Goal: Task Accomplishment & Management: Complete application form

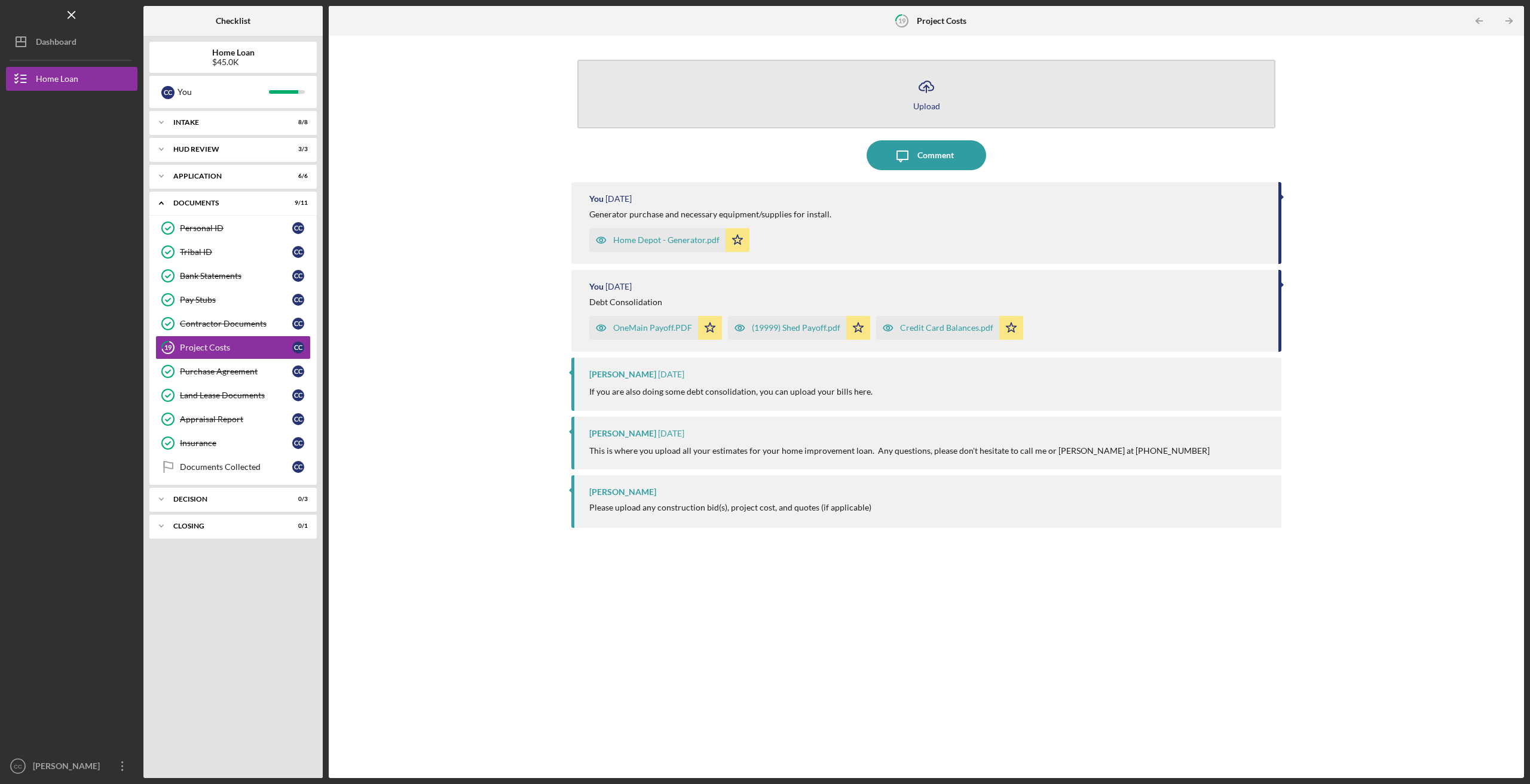
click at [923, 90] on icon "button" at bounding box center [926, 85] width 14 height 9
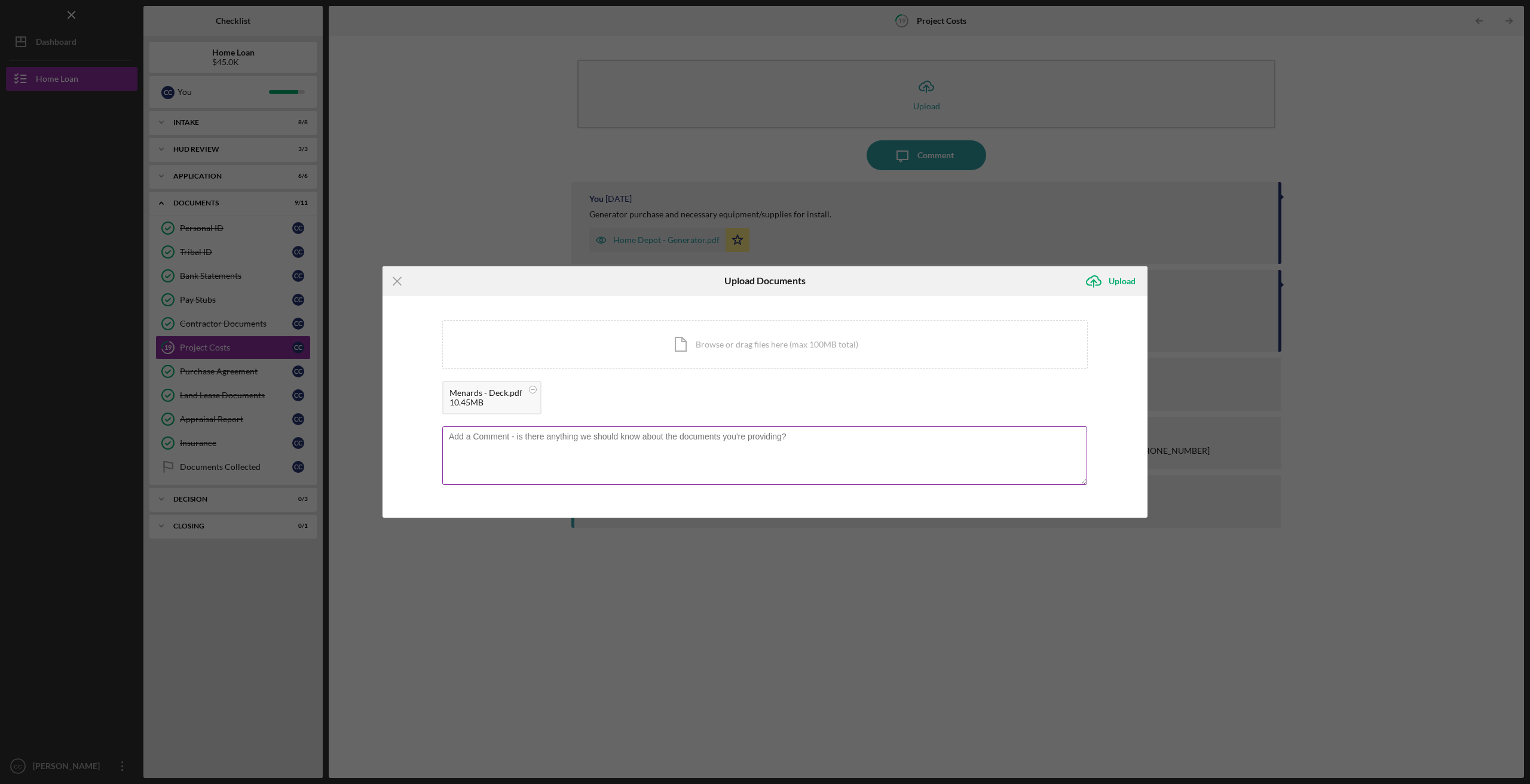
click at [486, 444] on textarea at bounding box center [764, 455] width 645 height 59
type textarea "Menards deck supplies."
click at [1118, 282] on div "Upload" at bounding box center [1121, 281] width 27 height 24
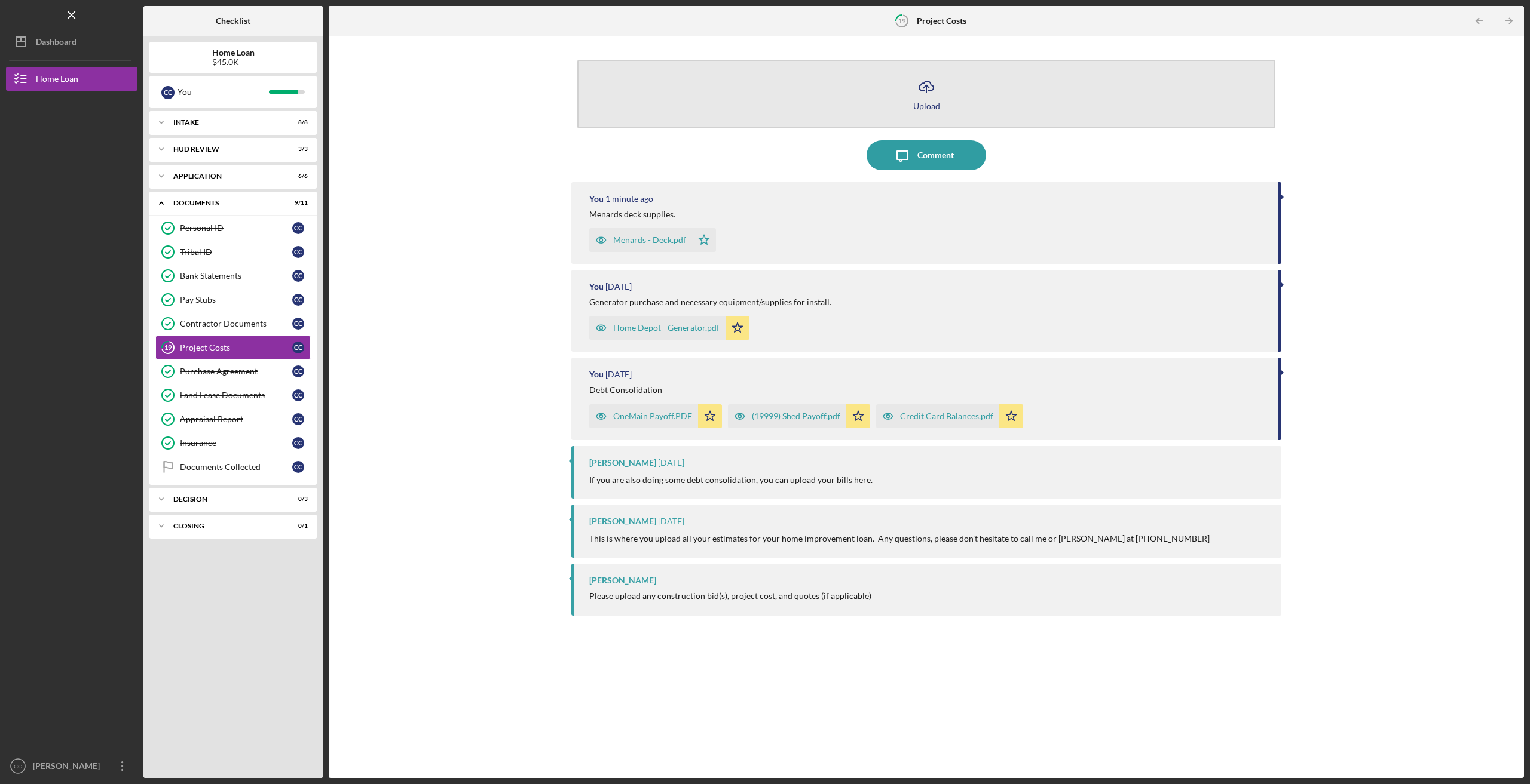
click at [927, 88] on icon "Icon/Upload" at bounding box center [926, 86] width 30 height 30
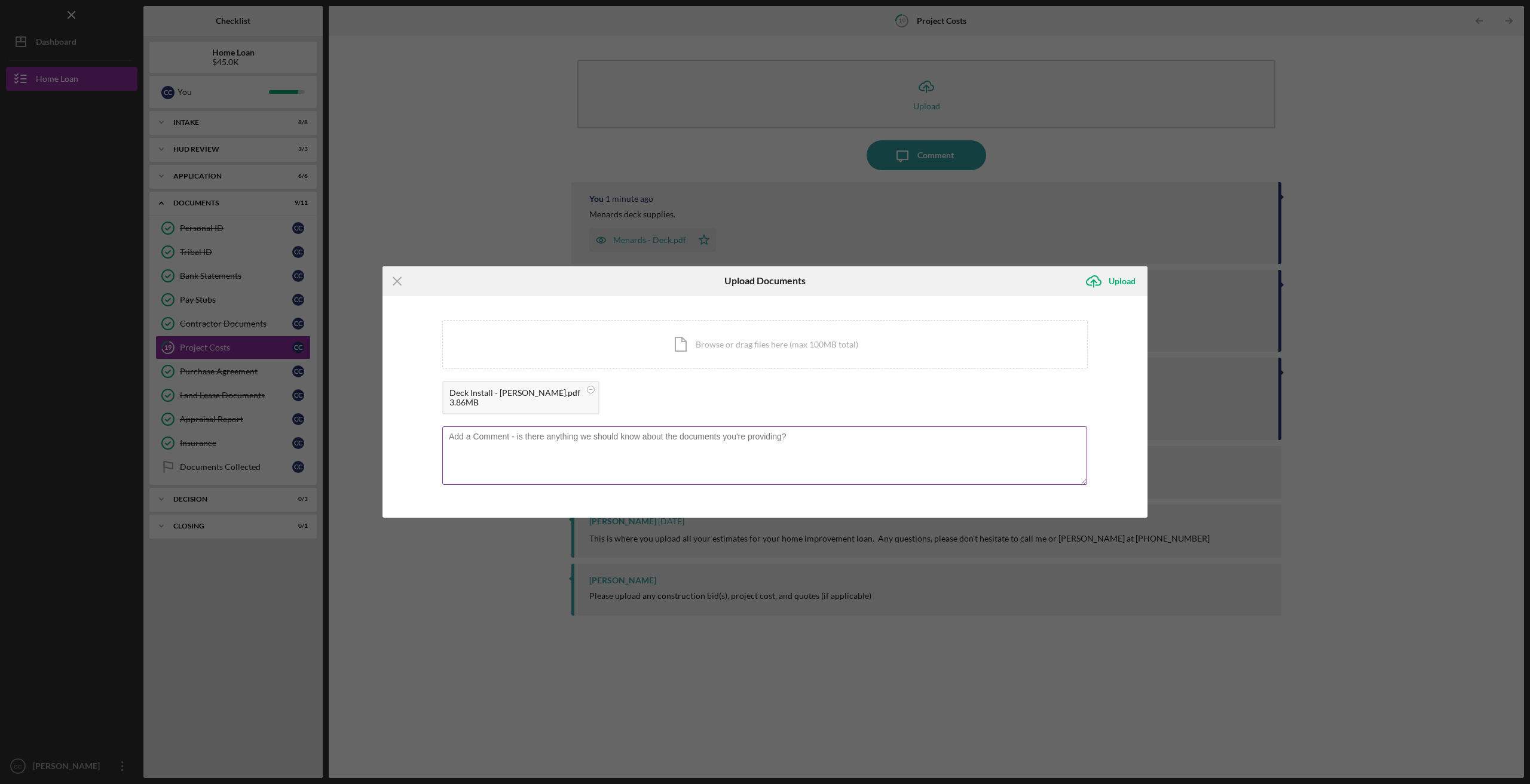
click at [485, 442] on textarea at bounding box center [764, 455] width 645 height 59
type textarea "Deck build estimate from [PERSON_NAME]"
click at [1110, 277] on div "Upload" at bounding box center [1121, 281] width 27 height 24
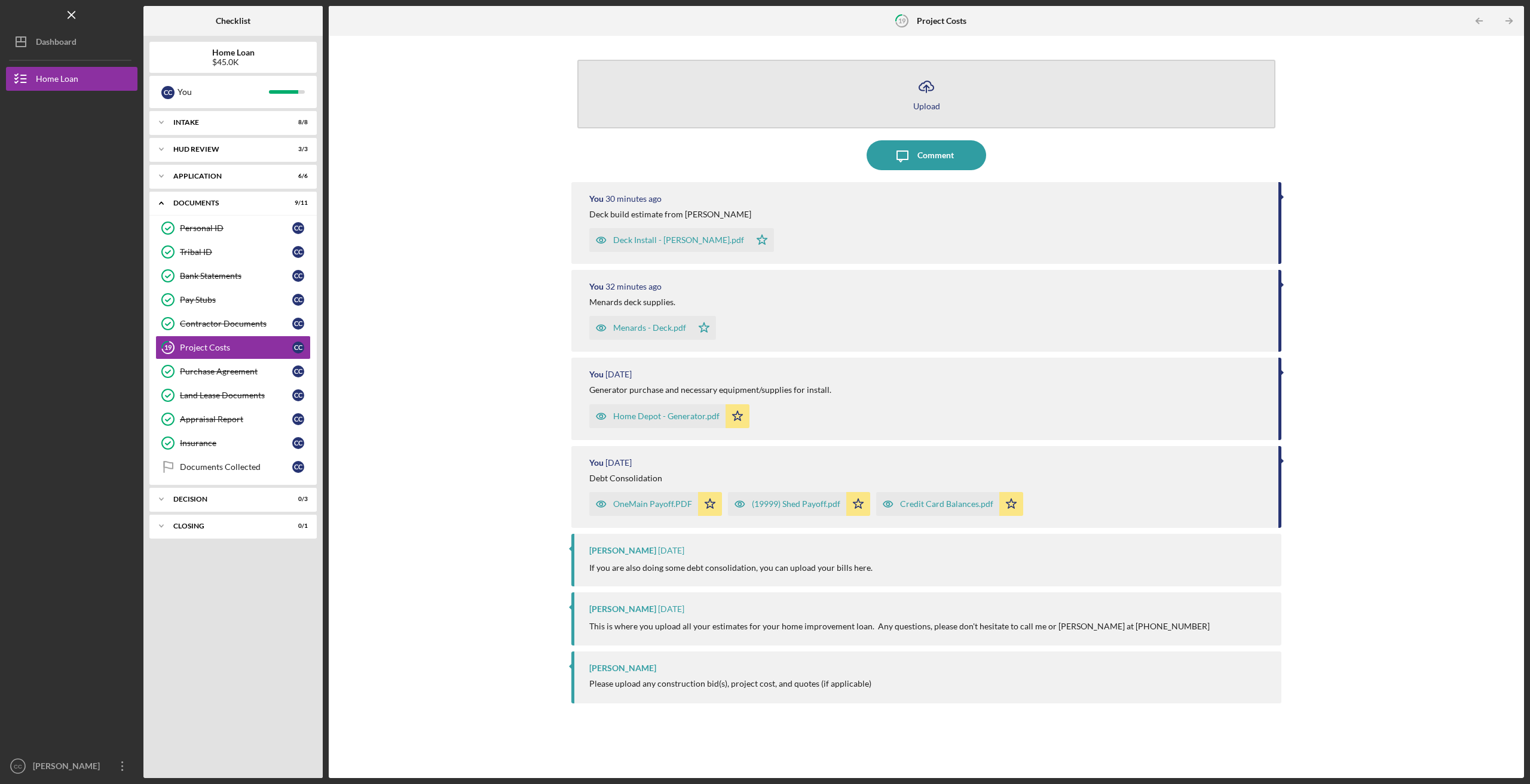
click at [925, 93] on icon "Icon/Upload" at bounding box center [926, 86] width 30 height 30
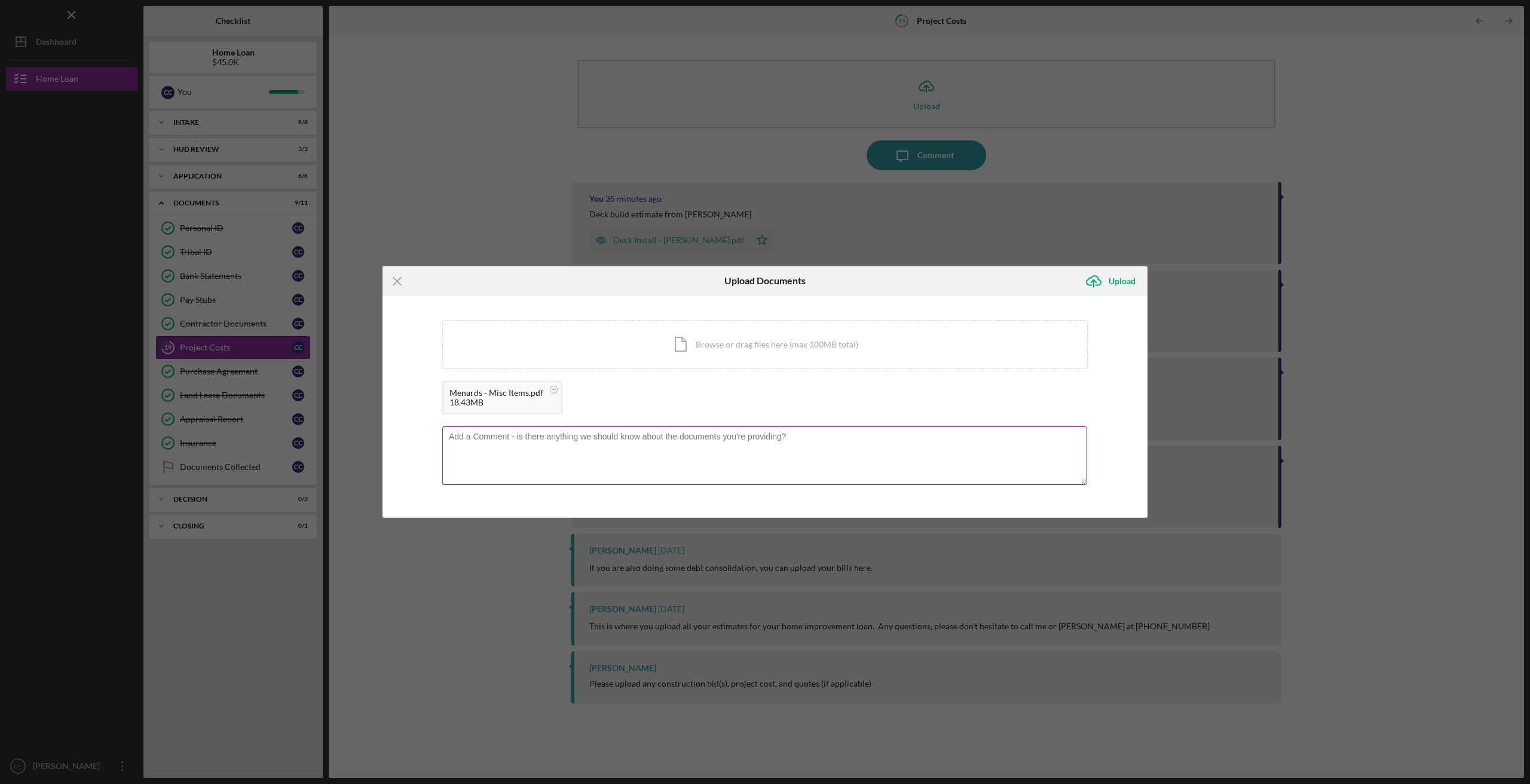
click at [475, 447] on textarea at bounding box center [764, 455] width 645 height 59
type textarea "Various items from Menards."
click at [1126, 275] on div "Upload" at bounding box center [1121, 281] width 27 height 24
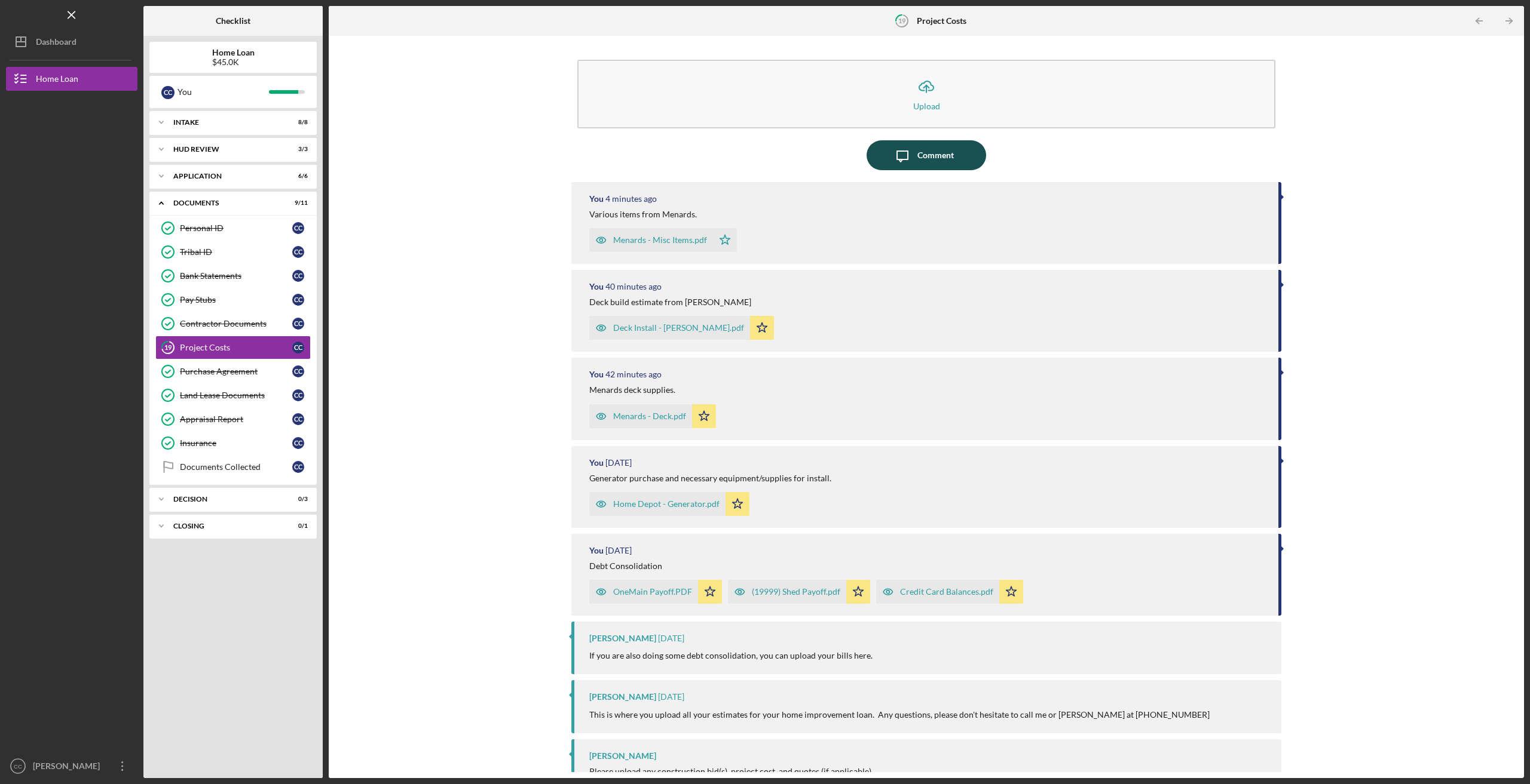
click at [915, 155] on button "Icon/Message Comment" at bounding box center [926, 155] width 120 height 30
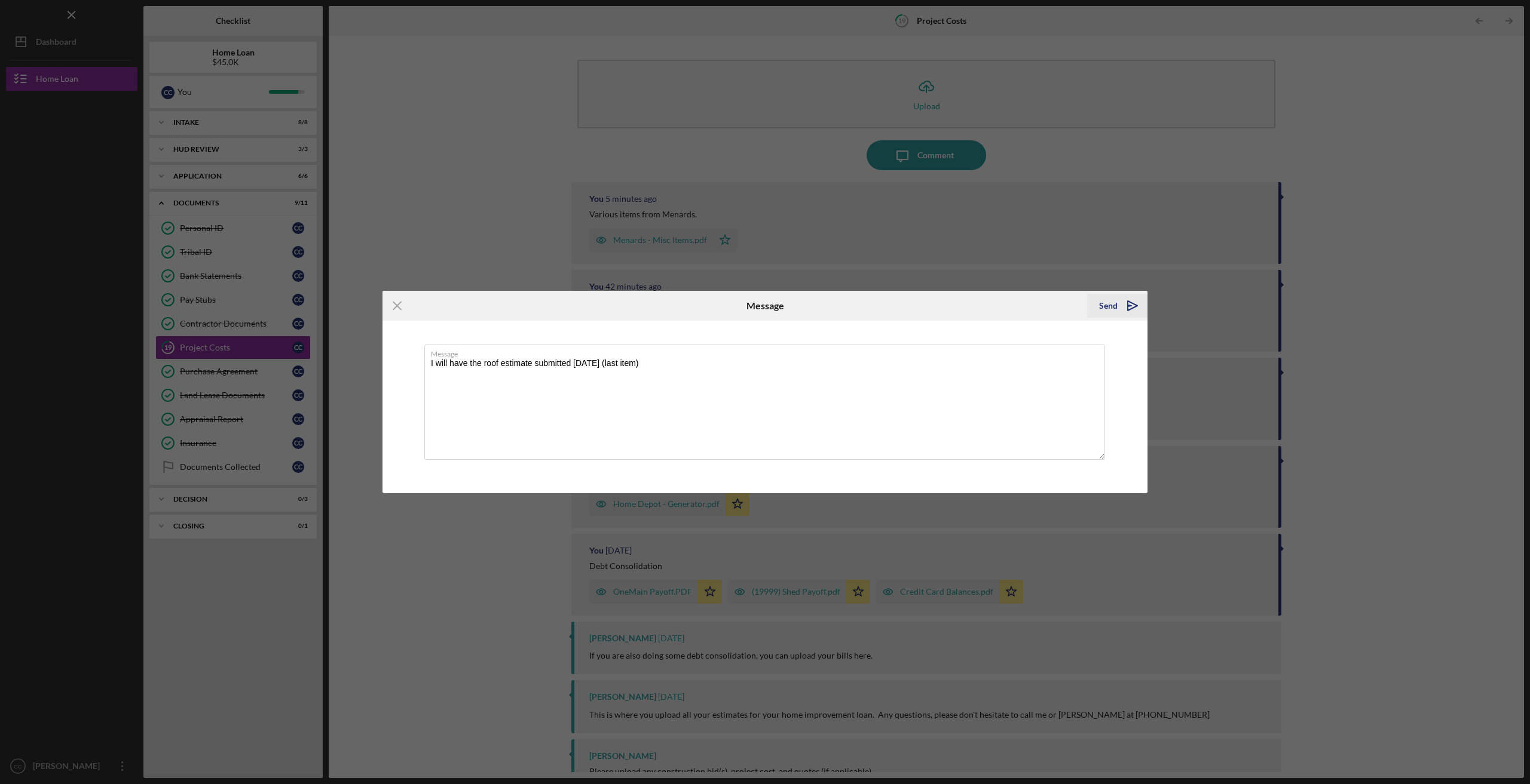
type textarea "I will have the roof estimate submitted [DATE] (last item)"
click at [1104, 305] on div "Send" at bounding box center [1108, 305] width 18 height 24
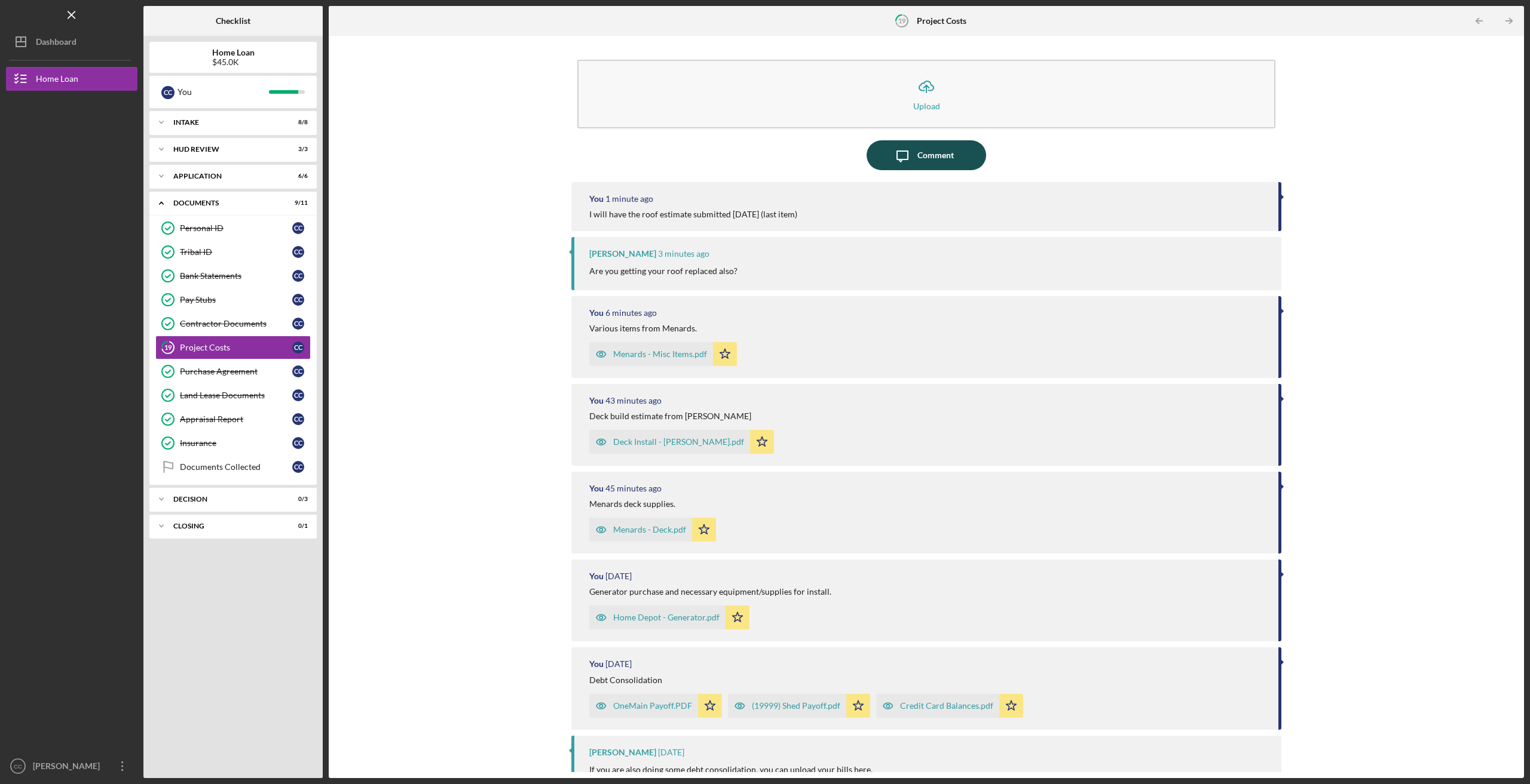
click at [926, 153] on div "Comment" at bounding box center [936, 155] width 37 height 30
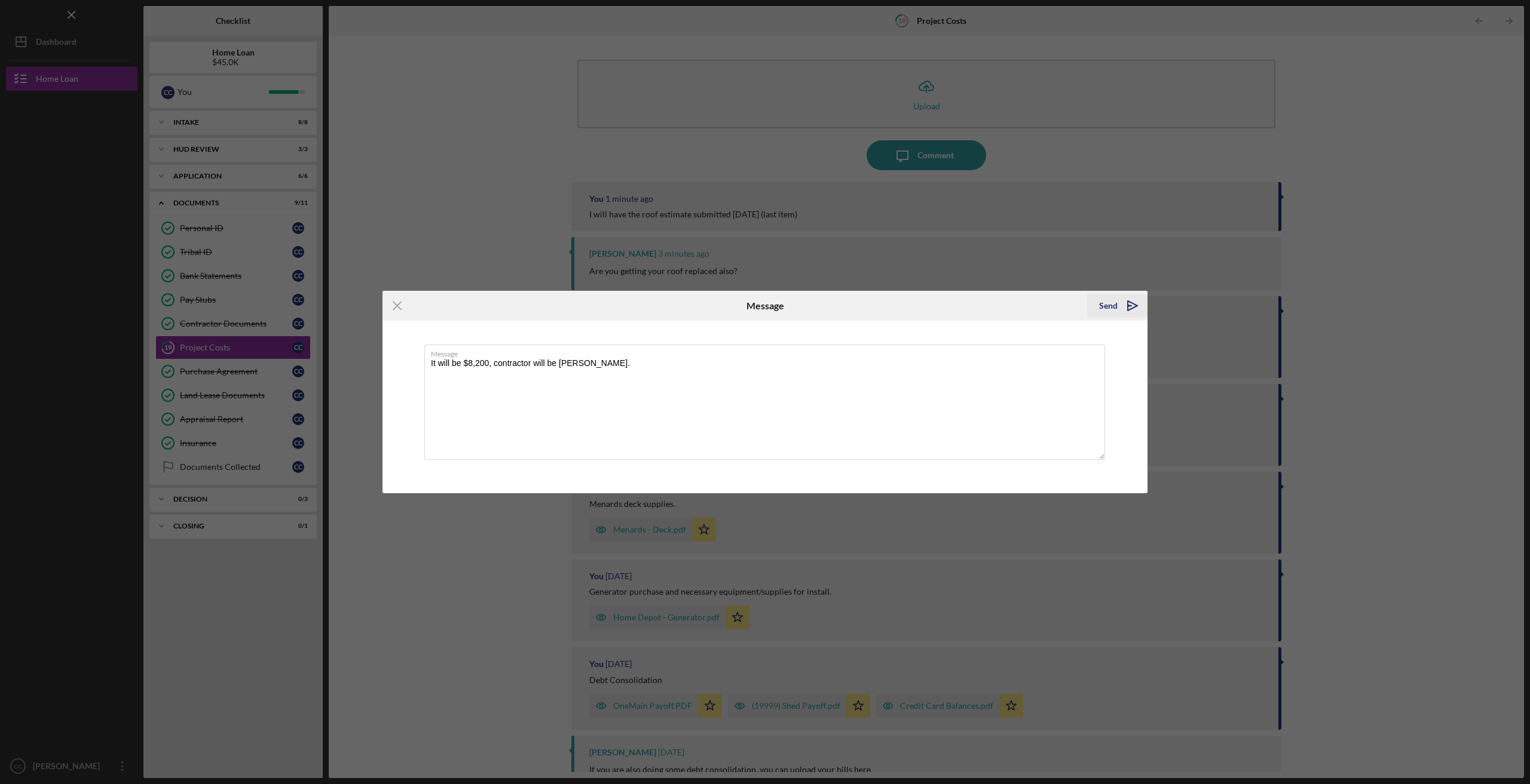
type textarea "It will be $8,200, contractor will be [PERSON_NAME]."
click at [1116, 305] on div "Send" at bounding box center [1108, 305] width 18 height 24
